Goal: Task Accomplishment & Management: Complete application form

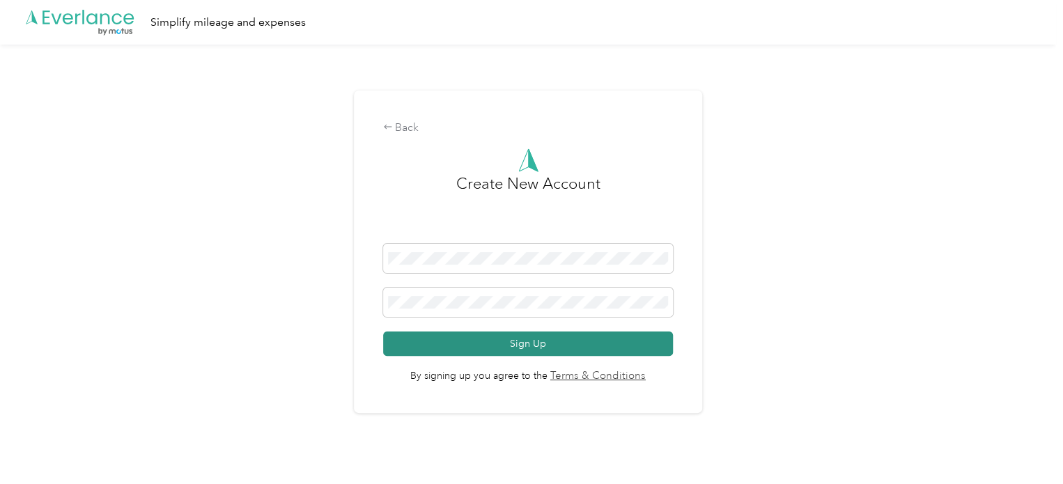
click at [496, 336] on button "Sign Up" at bounding box center [528, 343] width 290 height 24
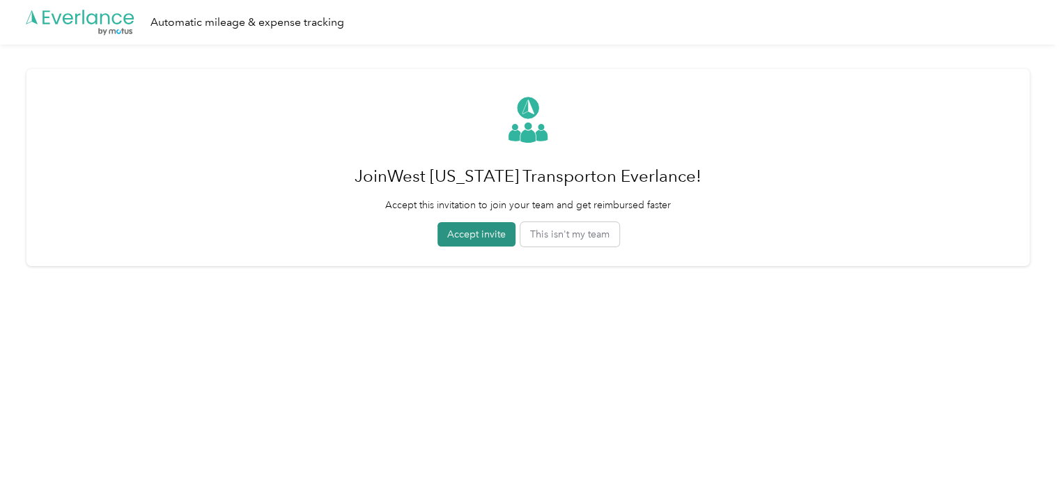
click at [461, 230] on button "Accept invite" at bounding box center [476, 234] width 78 height 24
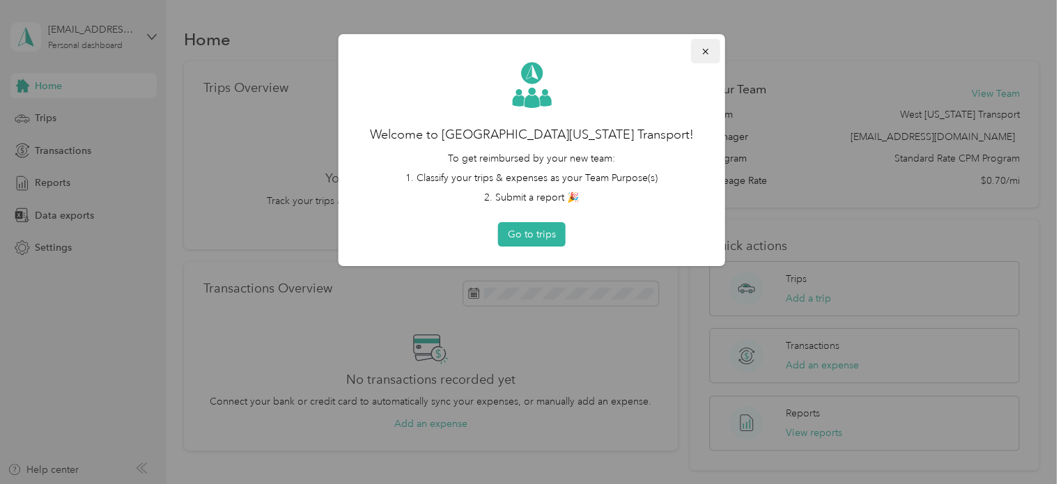
click at [710, 49] on icon "button" at bounding box center [706, 52] width 10 height 10
